Goal: Check status

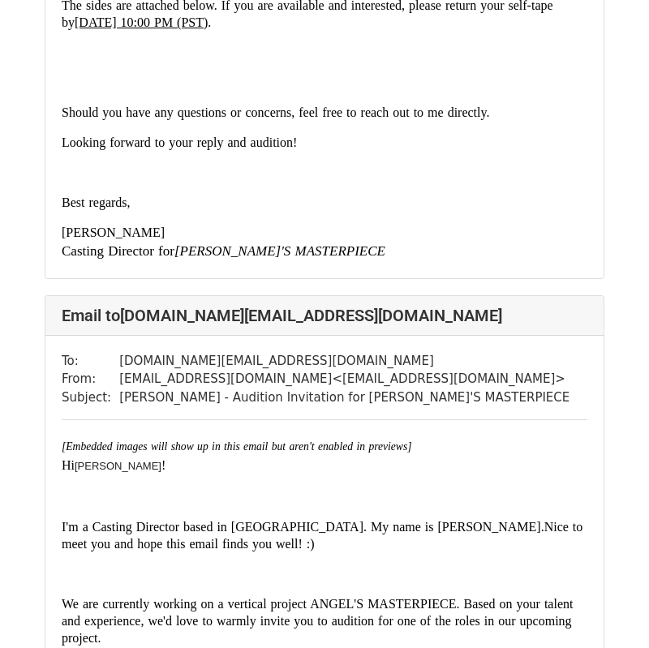
scroll to position [949, 0]
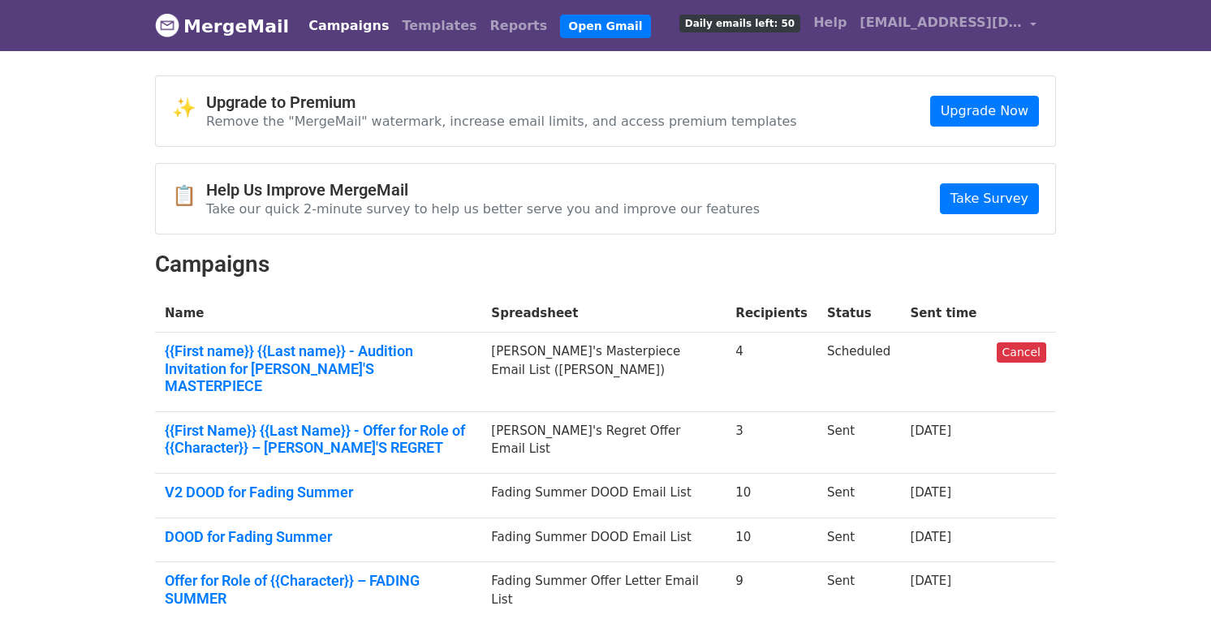
scroll to position [28, 0]
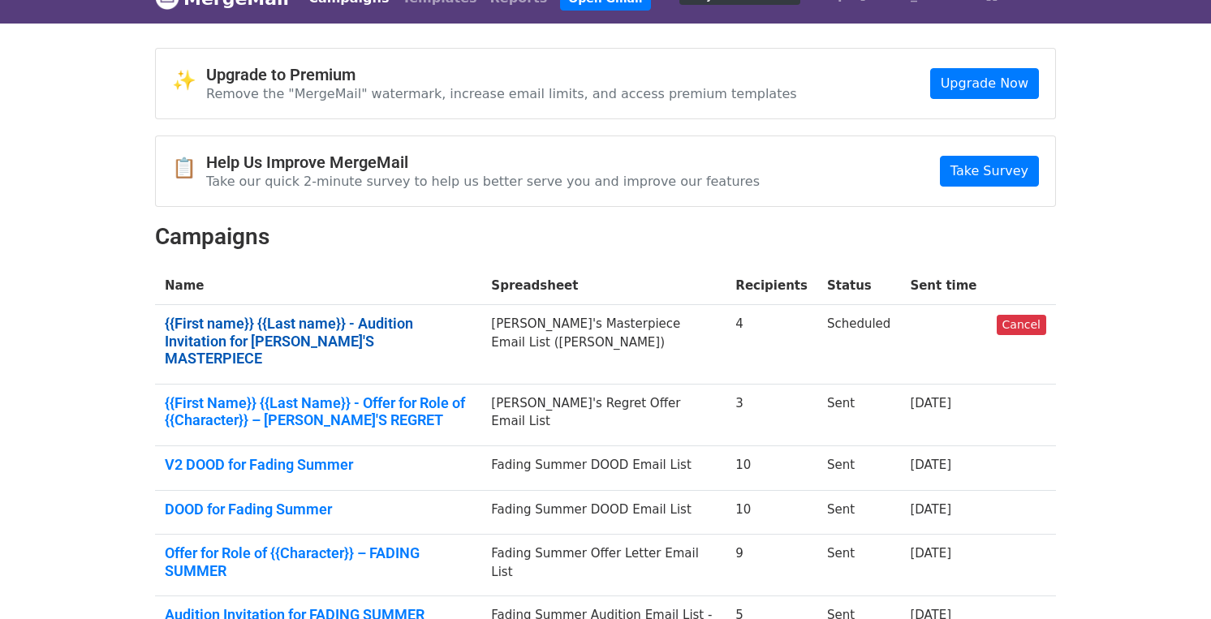
click at [375, 317] on link "{{First name}} {{Last name}} - Audition Invitation for [PERSON_NAME]'S MASTERPI…" at bounding box center [318, 341] width 307 height 53
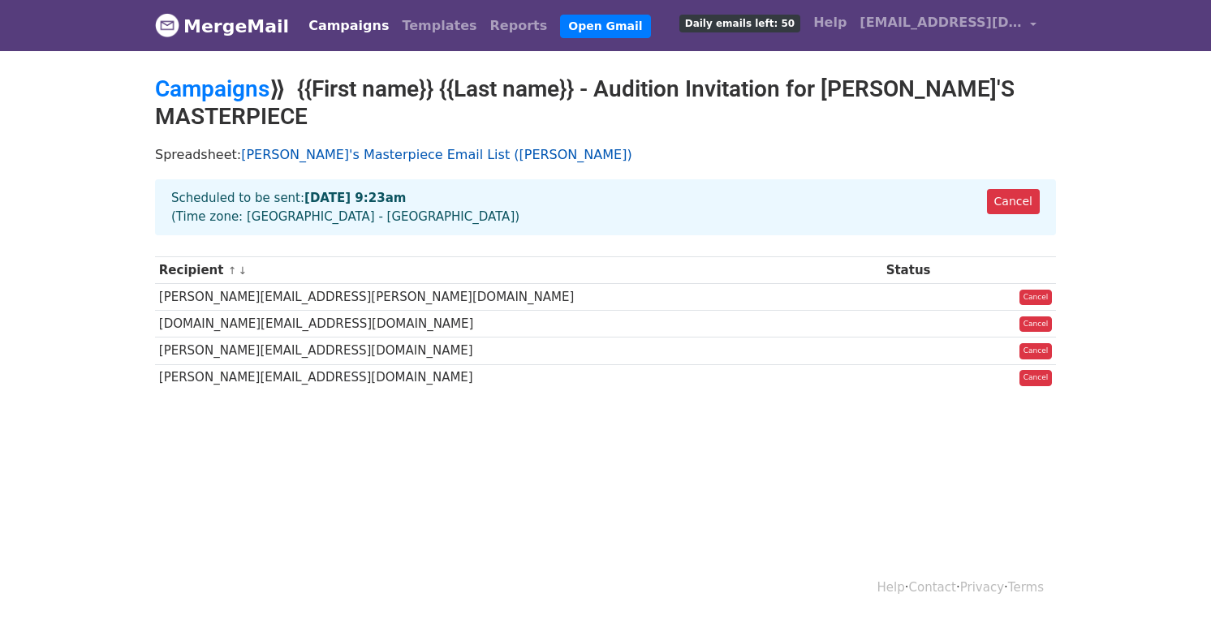
click at [377, 158] on link "[PERSON_NAME]'s Masterpiece Email List ([PERSON_NAME])" at bounding box center [436, 154] width 390 height 15
click at [244, 84] on link "Campaigns" at bounding box center [212, 88] width 114 height 27
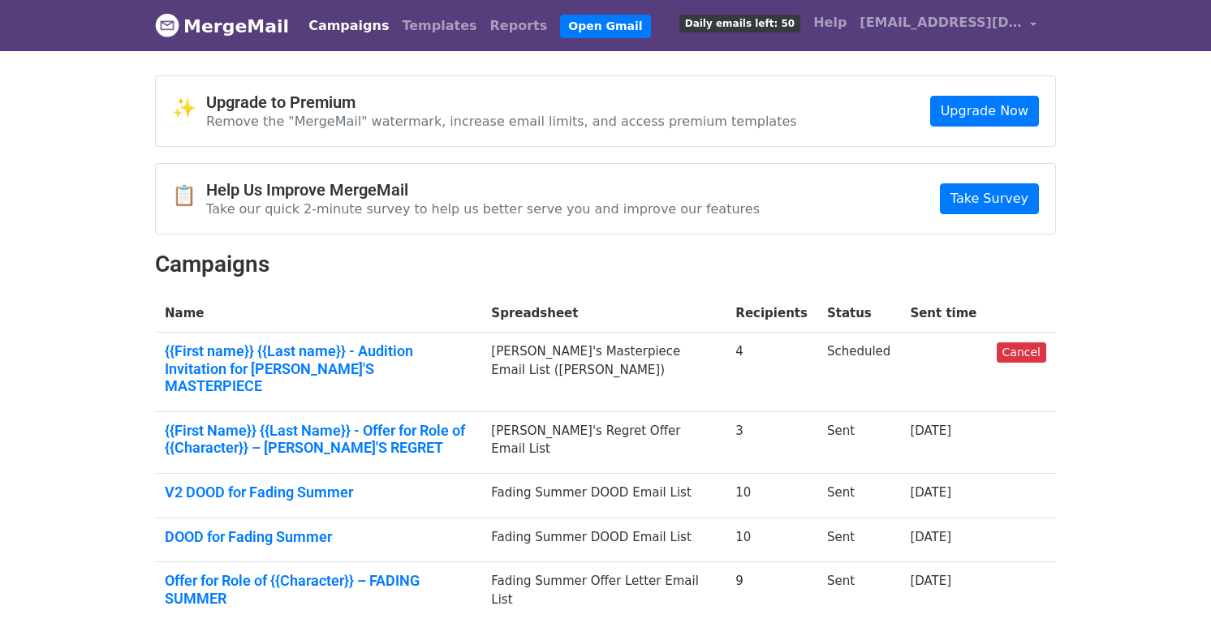
click at [827, 358] on td "Scheduled" at bounding box center [858, 373] width 83 height 80
click at [449, 355] on link "{{First name}} {{Last name}} - Audition Invitation for ANGEL'S MASTERPIECE" at bounding box center [318, 368] width 307 height 53
